Goal: Information Seeking & Learning: Learn about a topic

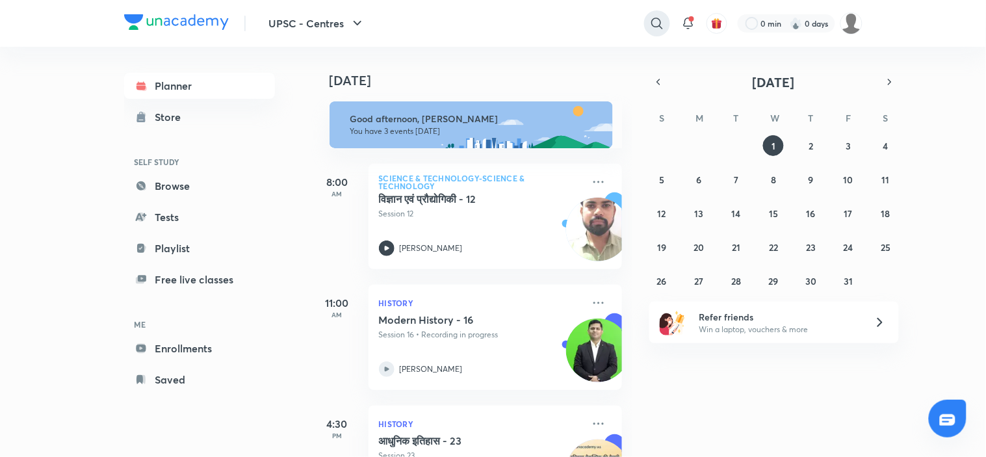
click at [654, 23] on icon at bounding box center [657, 24] width 16 height 16
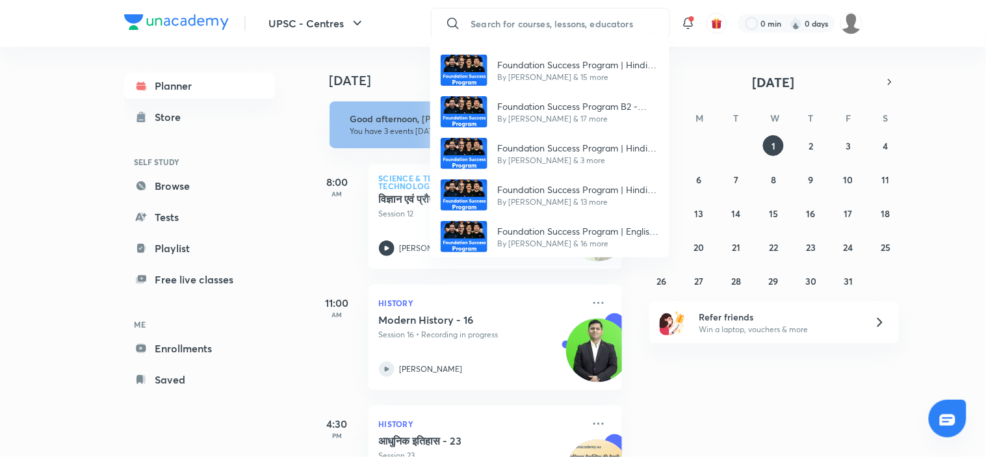
type input "u"
type input "b"
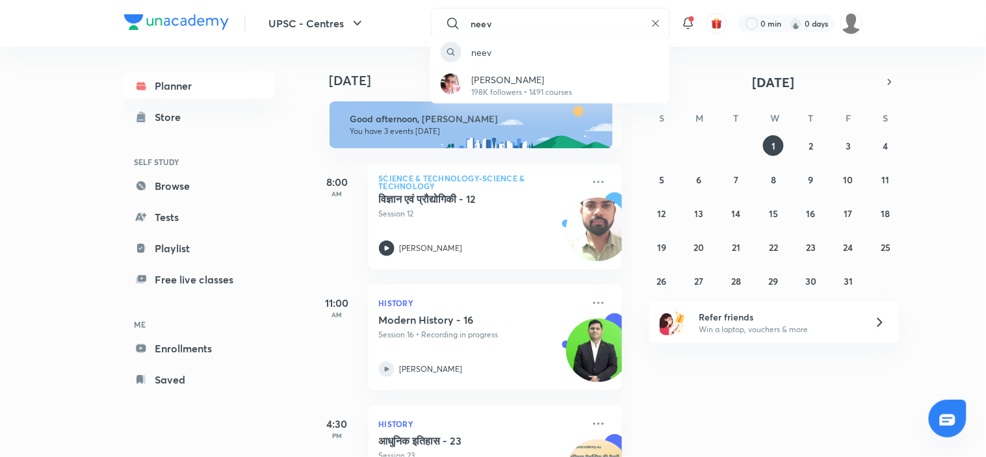
type input "neev"
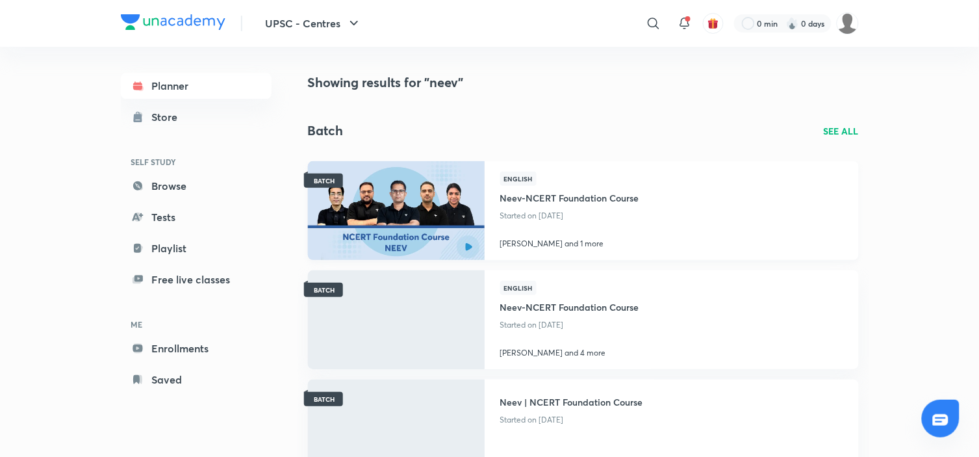
scroll to position [55, 0]
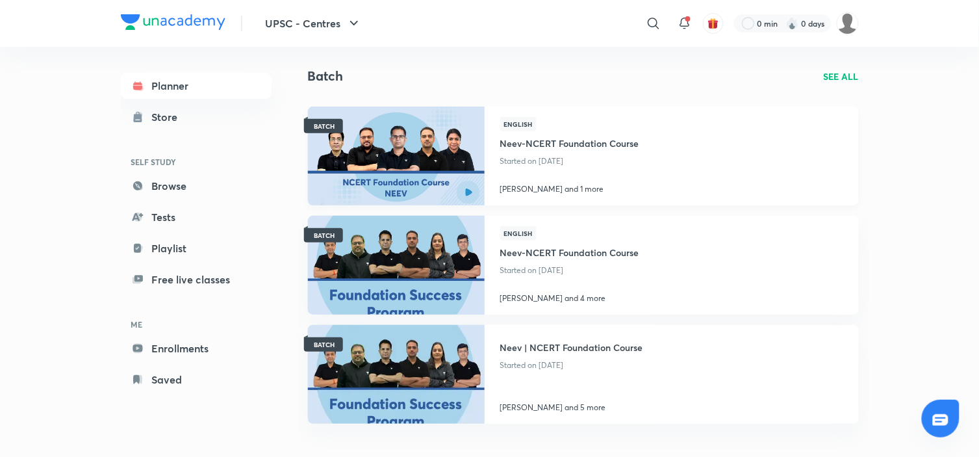
click at [673, 166] on div "BATCH English Neev-NCERT Foundation Course Started on [DATE] [PERSON_NAME] and …" at bounding box center [583, 156] width 551 height 99
click at [587, 144] on h4 "Neev-NCERT Foundation Course" at bounding box center [569, 141] width 139 height 21
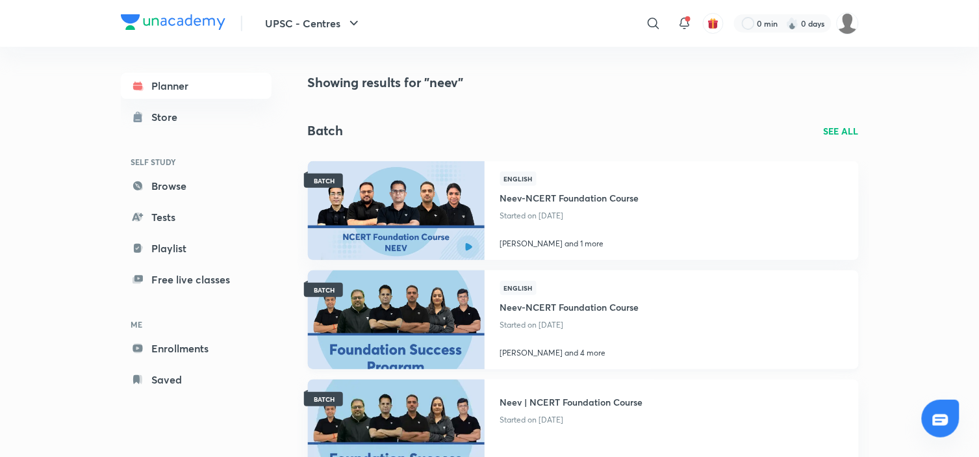
scroll to position [55, 0]
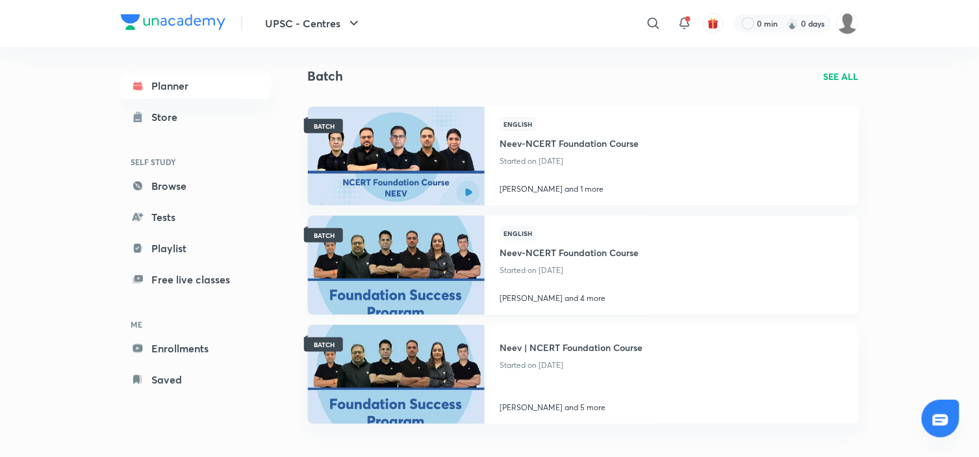
click at [563, 248] on h4 "Neev-NCERT Foundation Course" at bounding box center [569, 250] width 139 height 21
